Goal: Find specific page/section: Find specific page/section

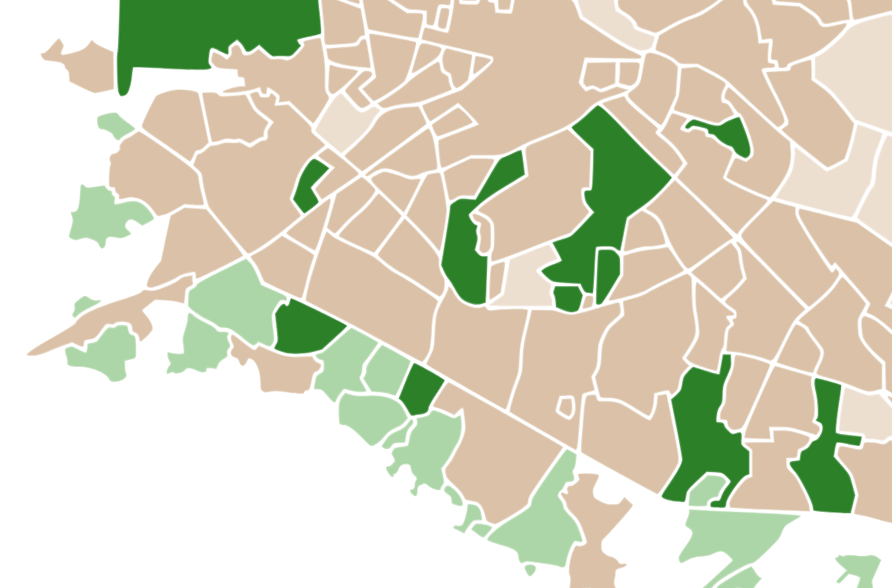
click at [385, 216] on icon at bounding box center [402, 233] width 34 height 34
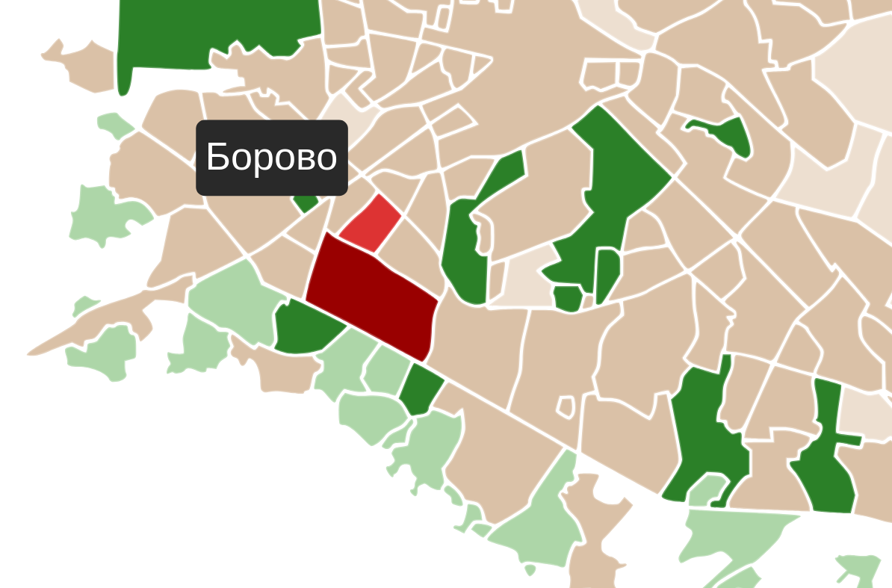
click at [393, 206] on icon at bounding box center [401, 213] width 16 height 15
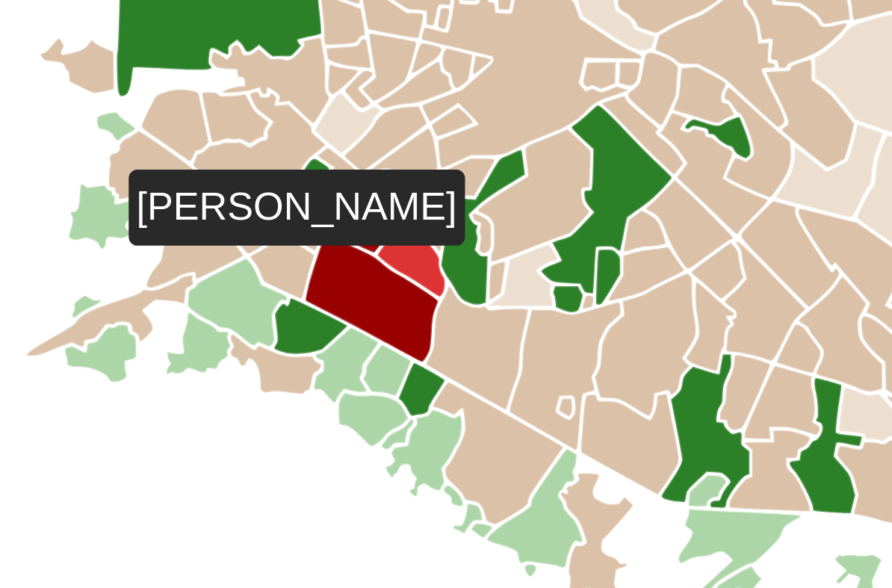
click at [402, 213] on icon at bounding box center [410, 223] width 17 height 20
click at [385, 216] on icon at bounding box center [402, 233] width 34 height 34
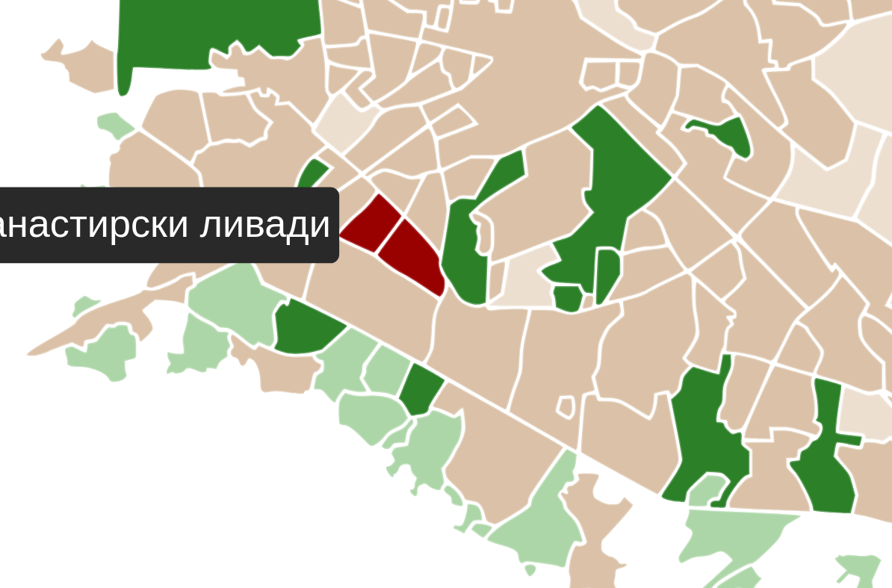
click at [393, 206] on icon at bounding box center [401, 213] width 16 height 15
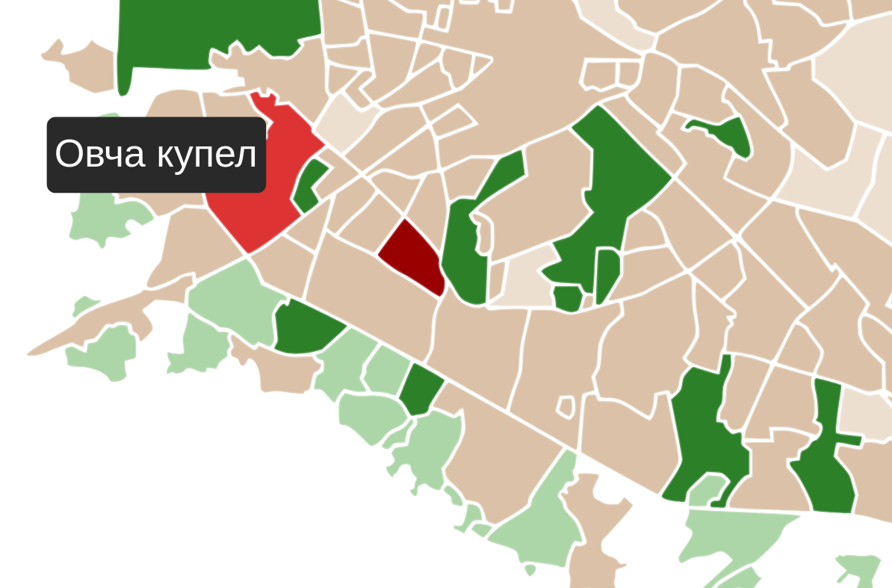
click at [355, 180] on icon at bounding box center [372, 200] width 34 height 41
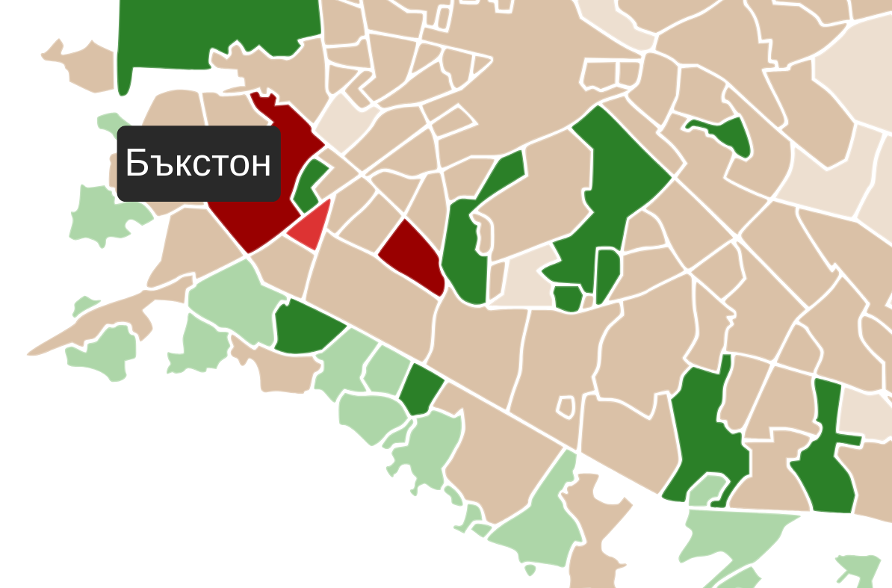
click at [379, 208] on icon at bounding box center [384, 214] width 11 height 13
click at [370, 217] on icon at bounding box center [378, 225] width 16 height 16
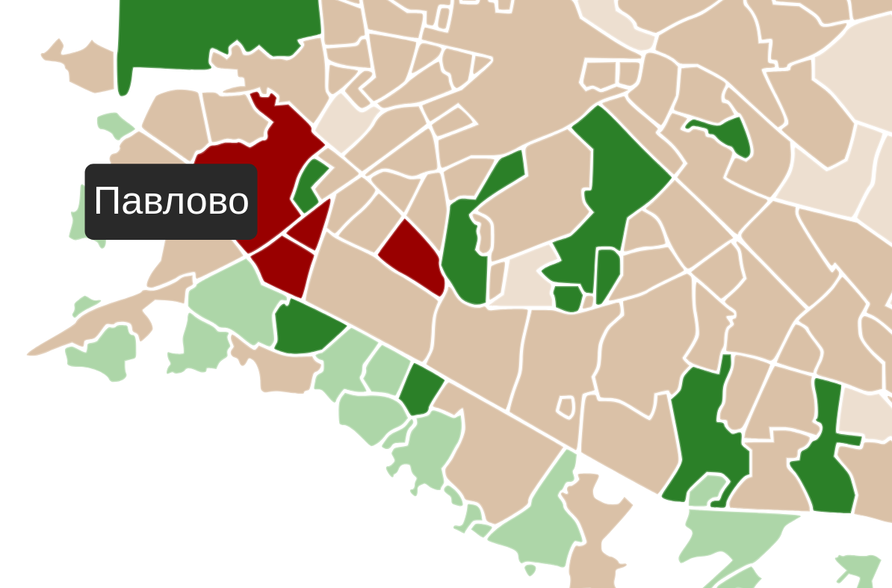
click at [355, 180] on icon at bounding box center [372, 200] width 34 height 41
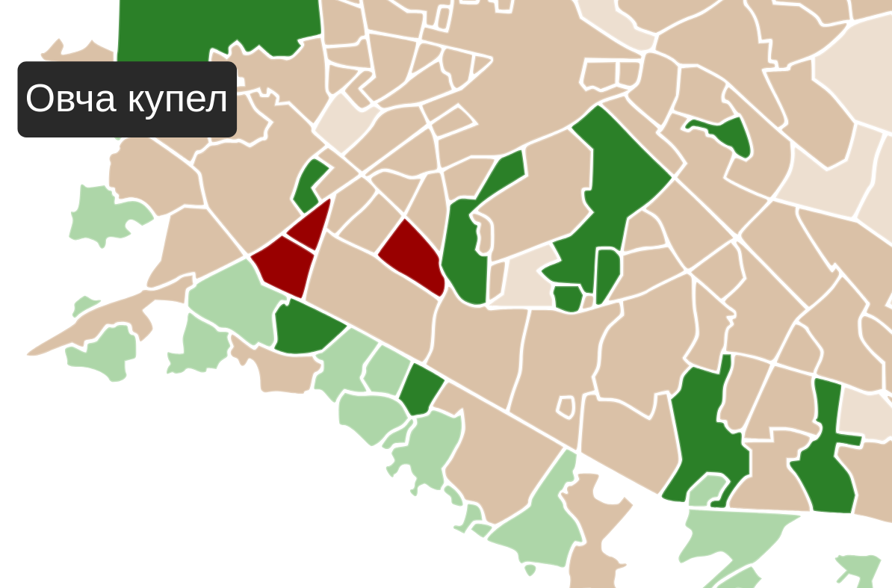
click at [427, 211] on icon at bounding box center [429, 216] width 4 height 10
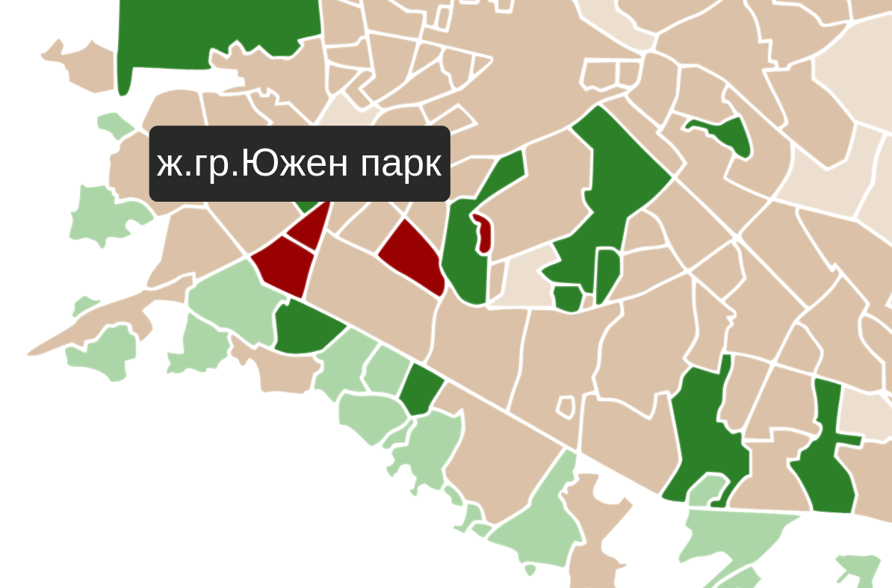
click at [431, 223] on icon at bounding box center [433, 228] width 4 height 10
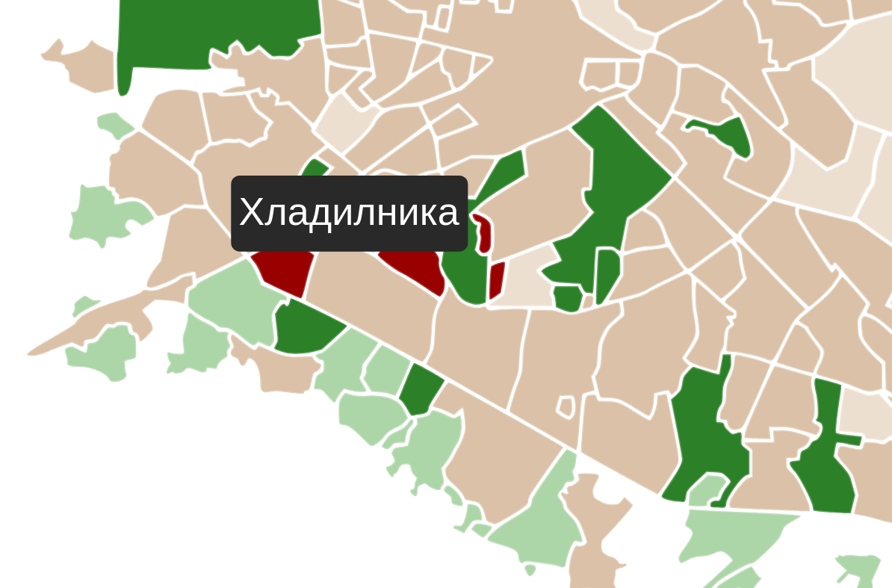
click at [431, 220] on icon at bounding box center [439, 228] width 17 height 16
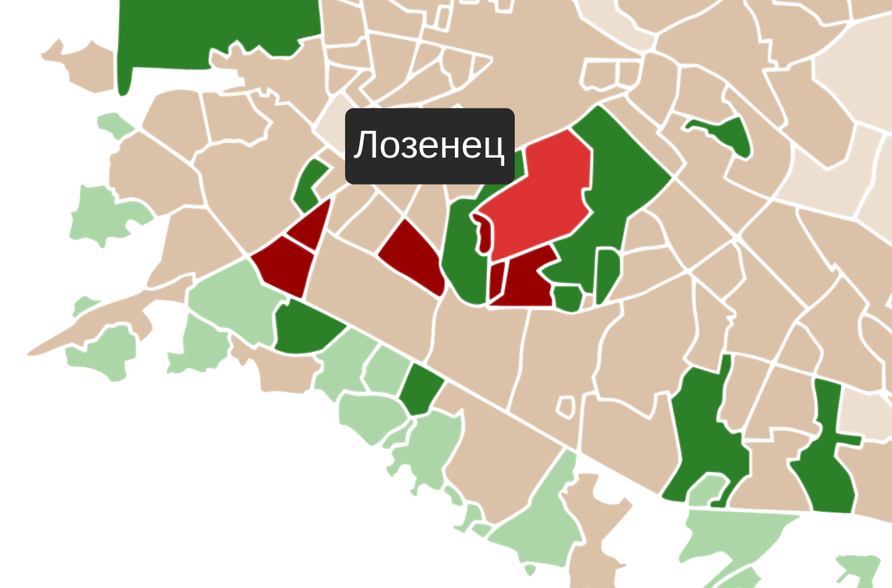
click at [428, 190] on icon at bounding box center [442, 207] width 29 height 34
